Goal: Transaction & Acquisition: Purchase product/service

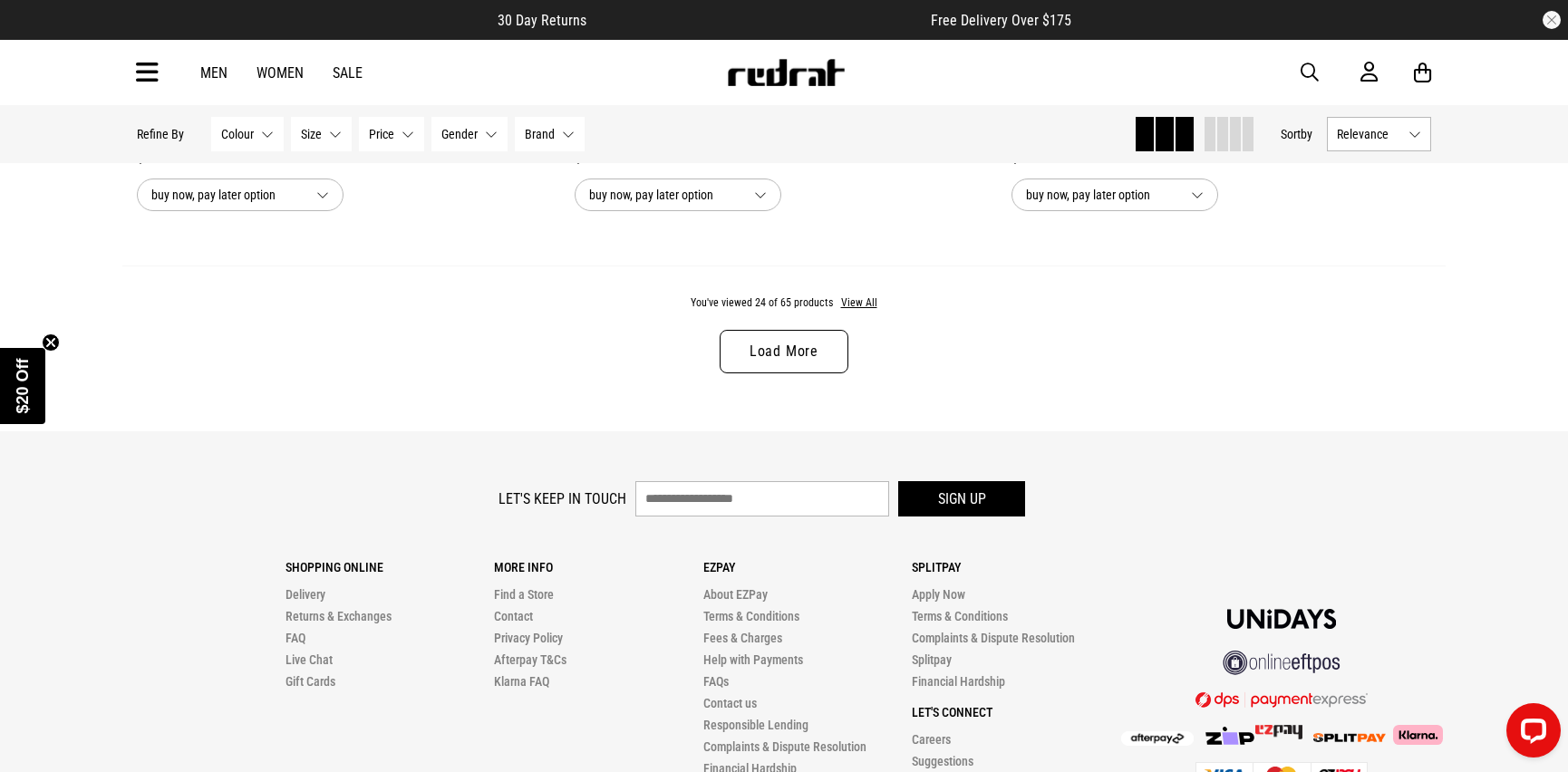
scroll to position [5849, 0]
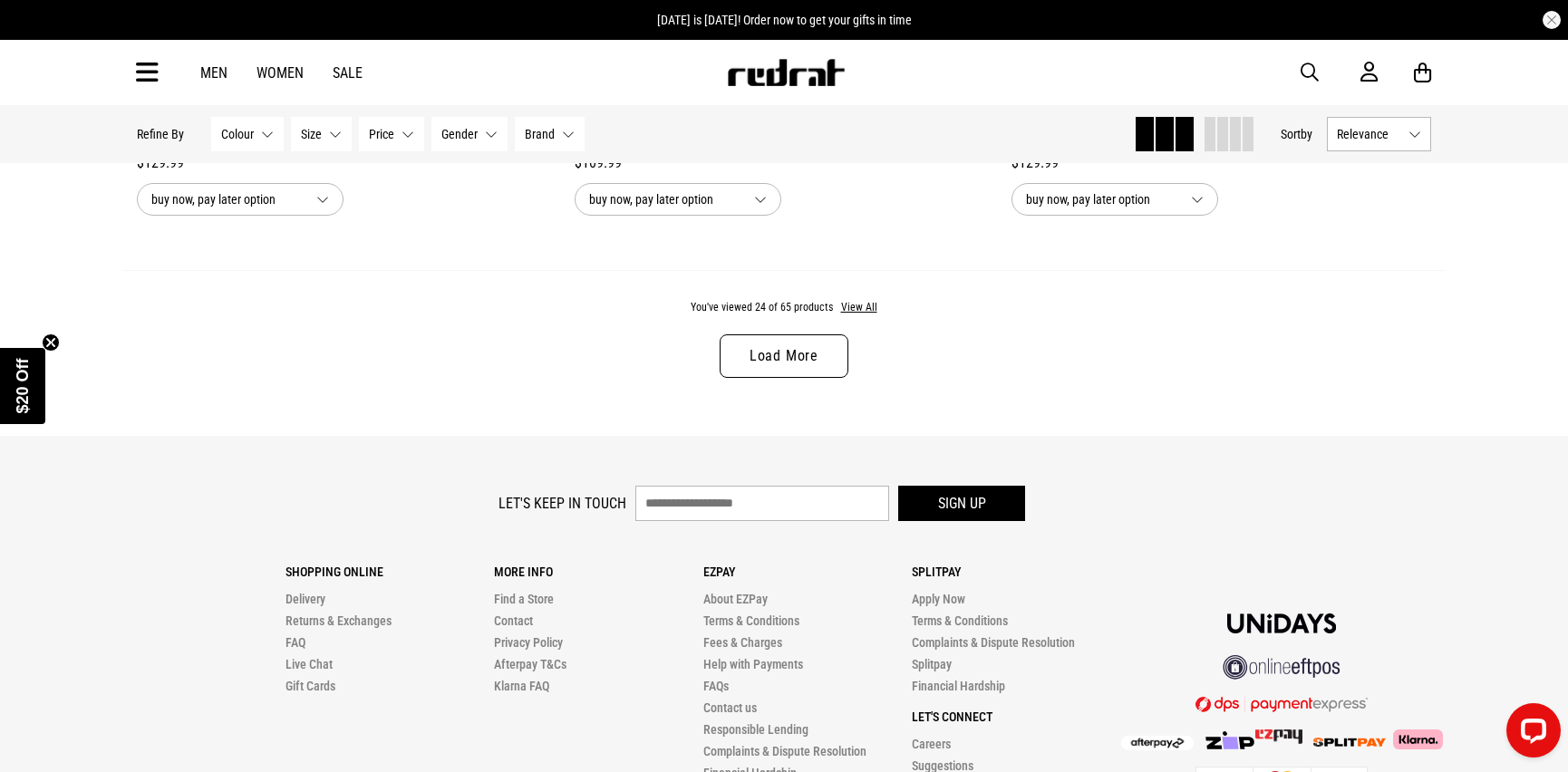
click at [771, 354] on link "Load More" at bounding box center [784, 356] width 129 height 44
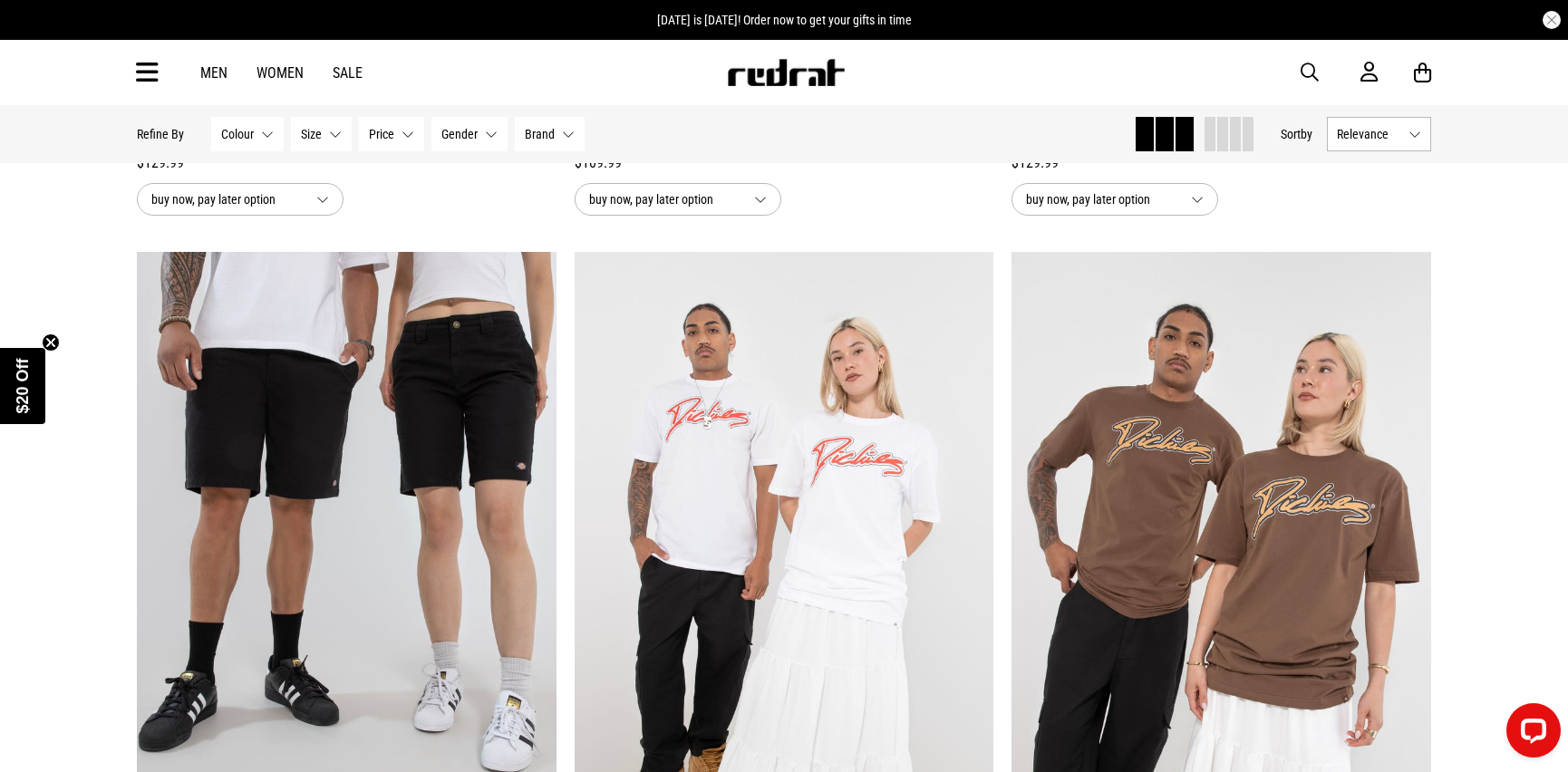
click at [286, 69] on link "Women" at bounding box center [279, 73] width 47 height 17
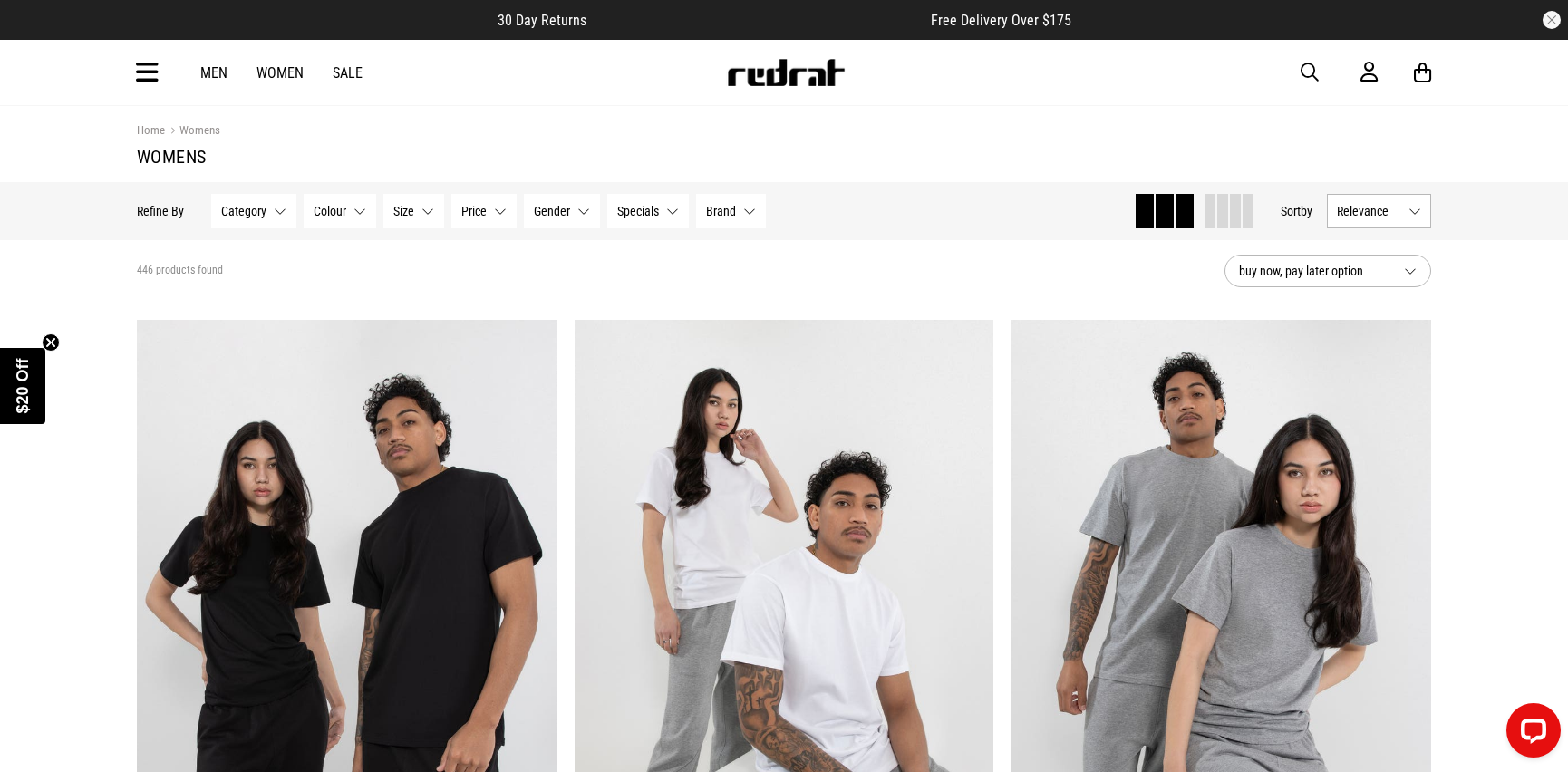
click at [346, 73] on link "Sale" at bounding box center [348, 73] width 30 height 17
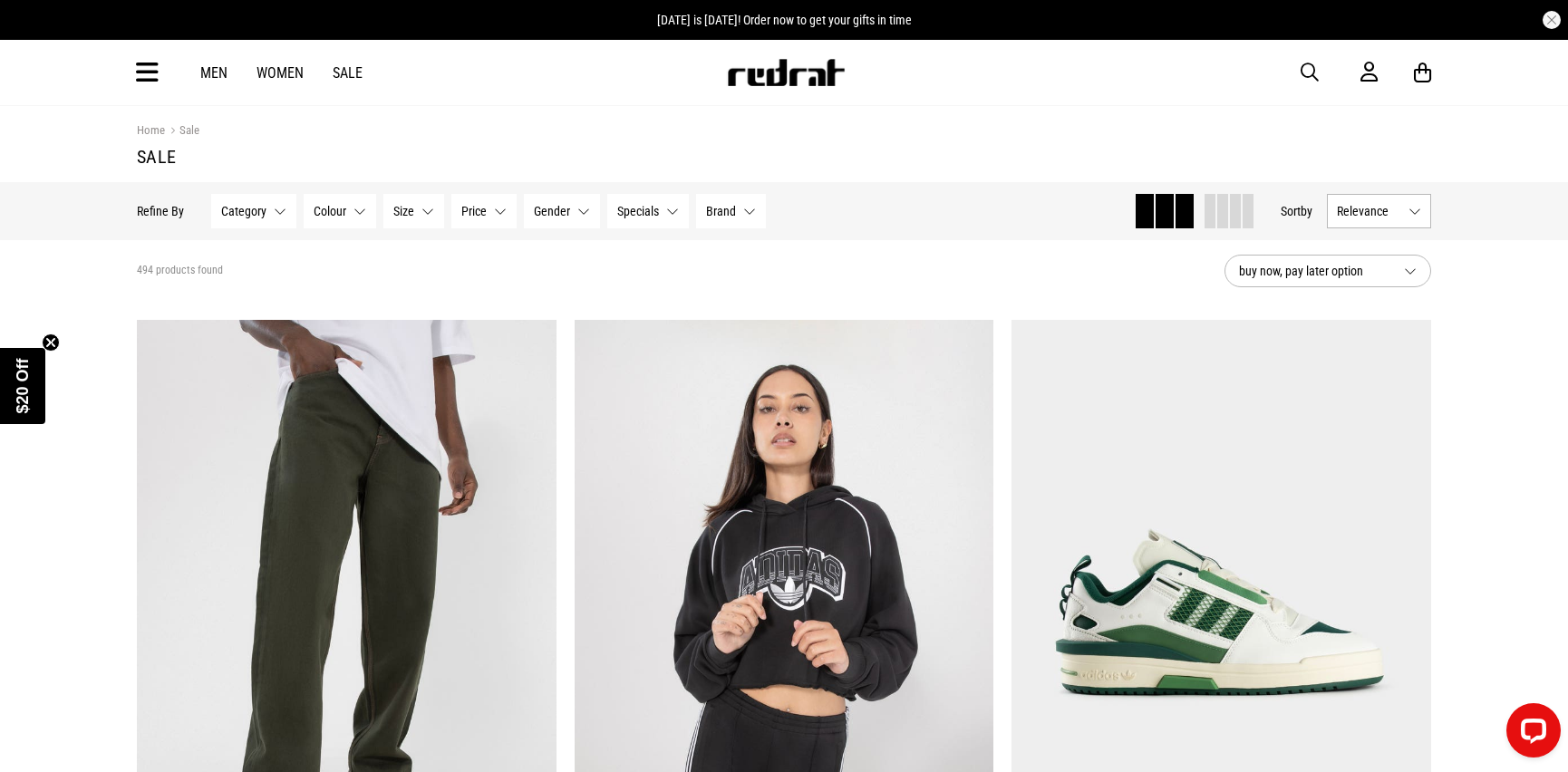
click at [1303, 68] on span "button" at bounding box center [1309, 73] width 18 height 22
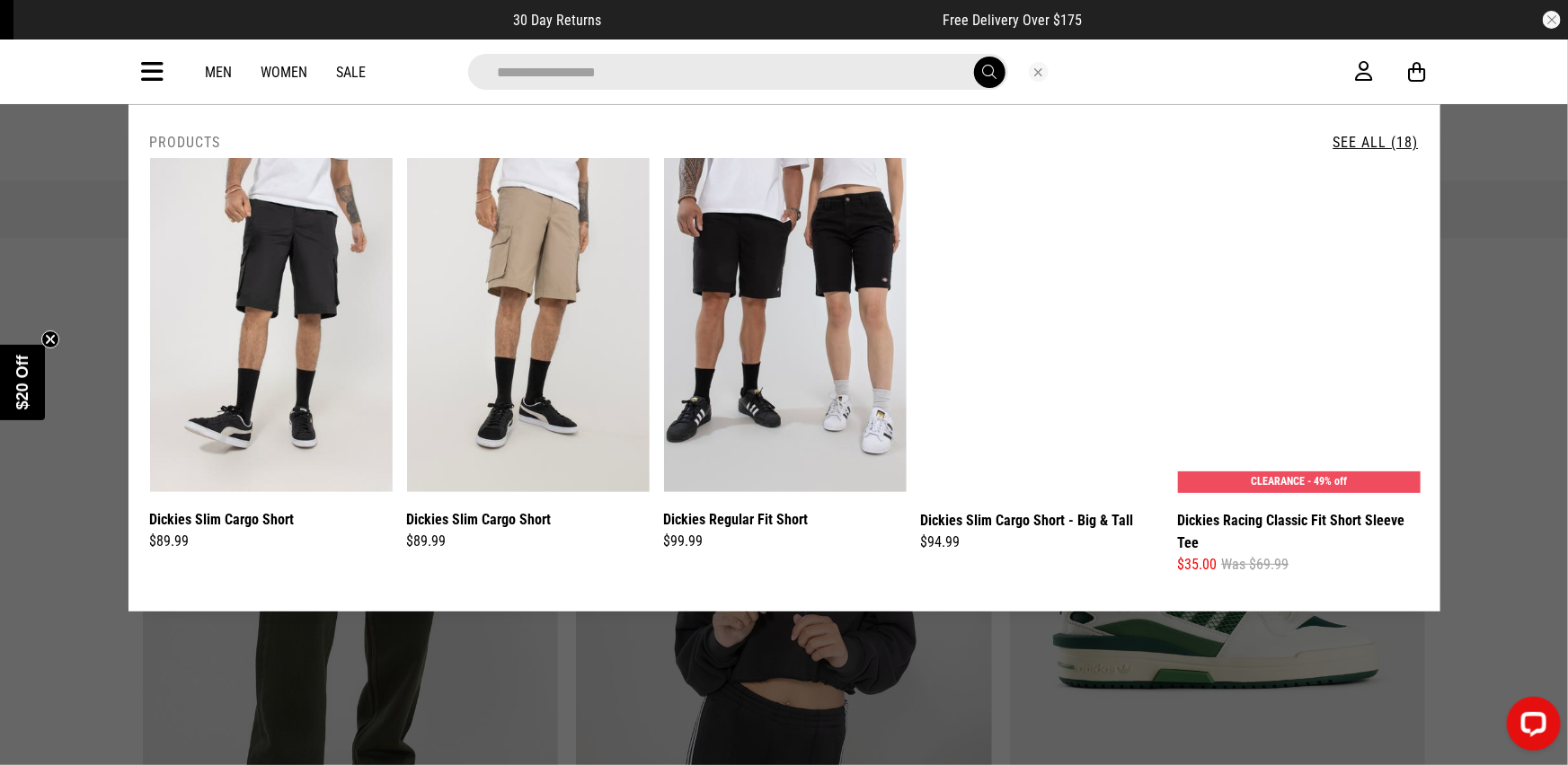
type input "**********"
click at [974, 56] on button "submit" at bounding box center [990, 72] width 32 height 32
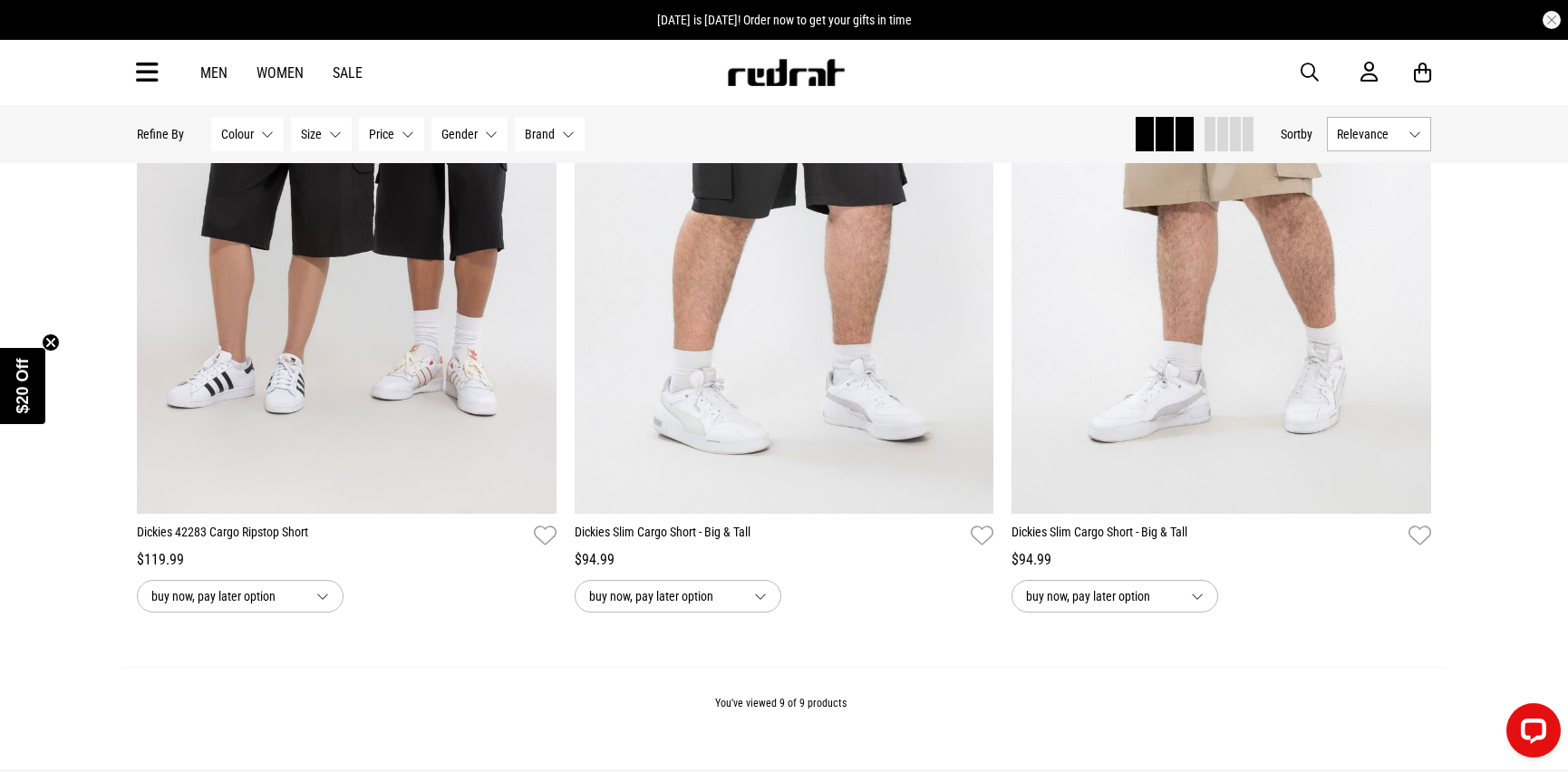
scroll to position [1567, 0]
